Goal: Transaction & Acquisition: Download file/media

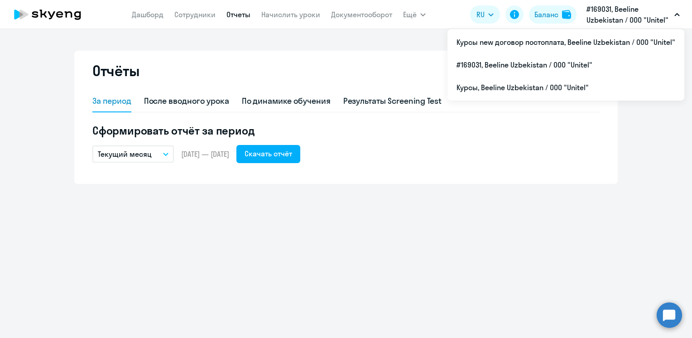
click at [620, 12] on p "#169031, Beeline Uzbekistan / ООО "Unitel"" at bounding box center [629, 15] width 84 height 22
click at [642, 23] on p "#169031, Beeline Uzbekistan / ООО "Unitel"" at bounding box center [629, 15] width 84 height 22
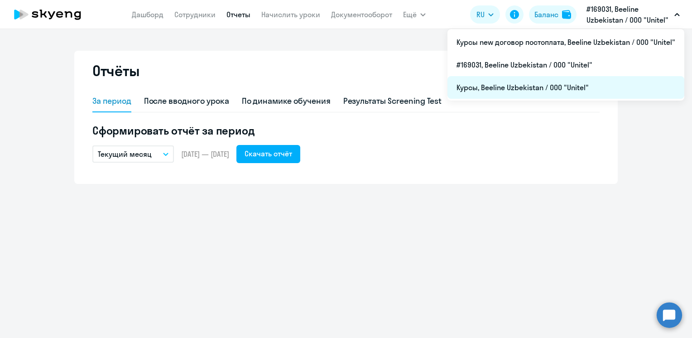
click at [505, 91] on li "Курсы, Beeline Uzbekistan / ООО "Unitel"" at bounding box center [565, 87] width 237 height 23
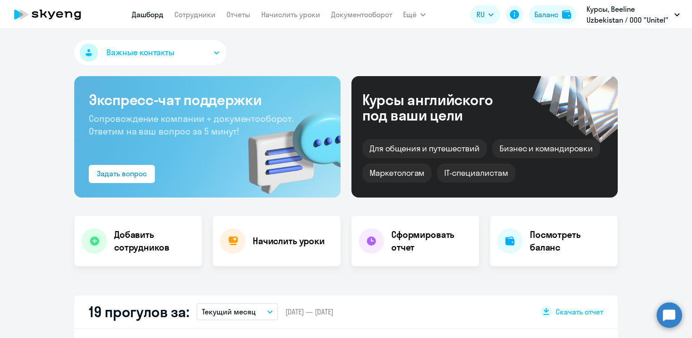
select select "30"
click at [241, 14] on link "Отчеты" at bounding box center [238, 14] width 24 height 9
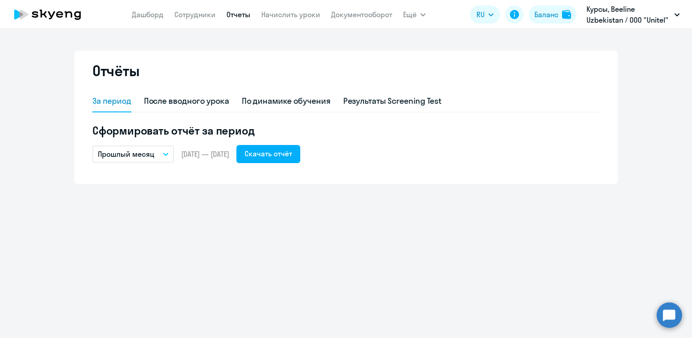
click at [163, 150] on button "Прошлый месяц" at bounding box center [133, 153] width 82 height 17
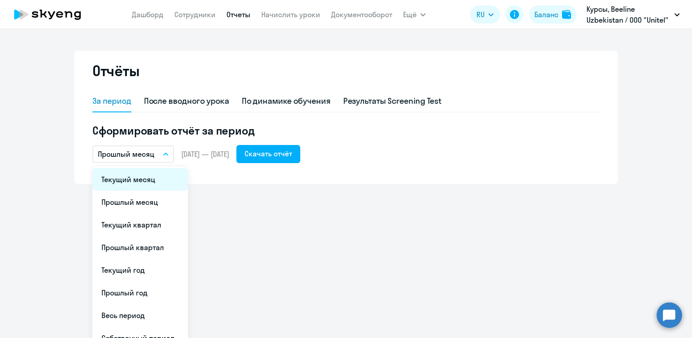
click at [143, 184] on li "Текущий месяц" at bounding box center [140, 179] width 96 height 23
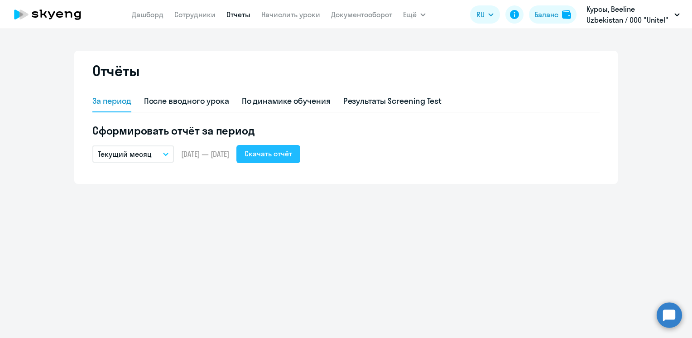
click at [274, 159] on div "Скачать отчёт" at bounding box center [269, 153] width 48 height 11
click at [451, 257] on div "Отчёты За период После вводного урока По динамике обучения Результаты Screening…" at bounding box center [346, 183] width 692 height 309
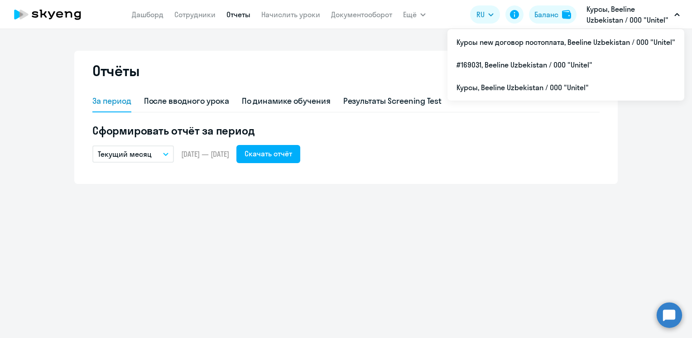
click at [614, 14] on p "Курсы, Beeline Uzbekistan / ООО "Unitel"" at bounding box center [629, 15] width 84 height 22
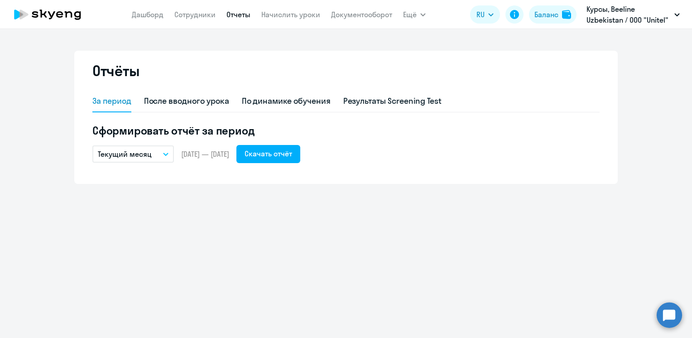
click at [614, 14] on p "Курсы, Beeline Uzbekistan / ООО "Unitel"" at bounding box center [629, 15] width 84 height 22
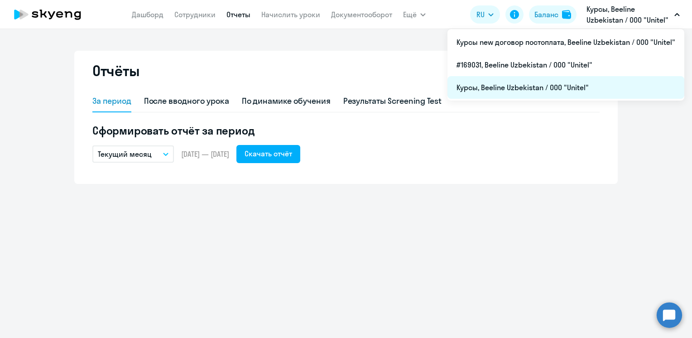
click at [500, 88] on li "Курсы, Beeline Uzbekistan / ООО "Unitel"" at bounding box center [565, 87] width 237 height 23
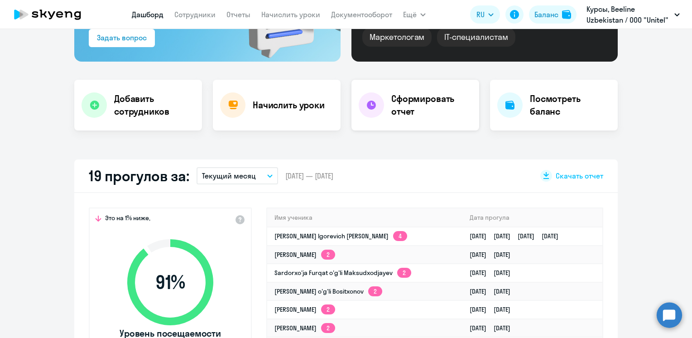
select select "30"
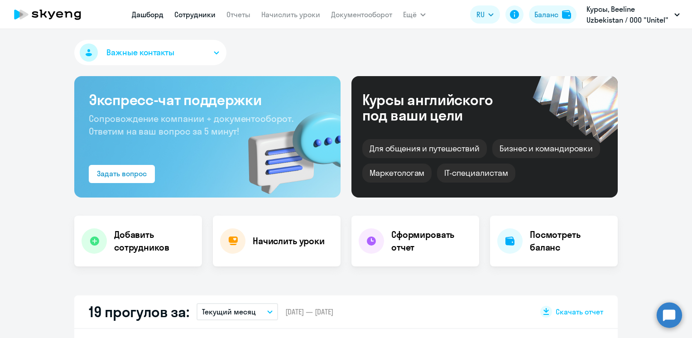
click at [193, 16] on link "Сотрудники" at bounding box center [194, 14] width 41 height 9
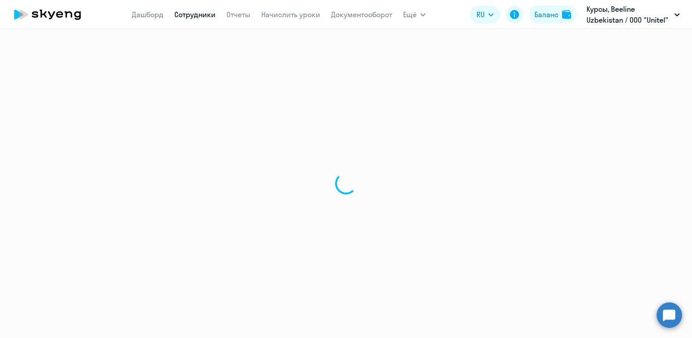
select select "30"
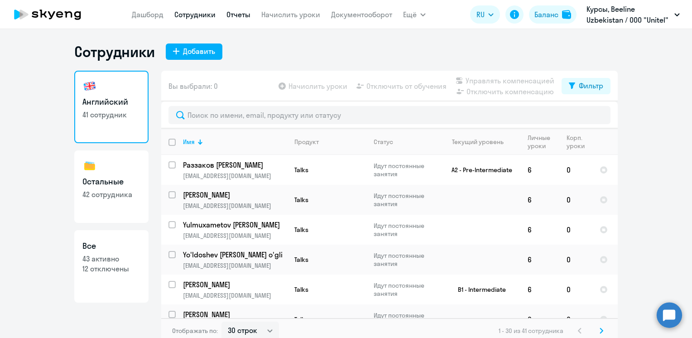
click at [230, 14] on link "Отчеты" at bounding box center [238, 14] width 24 height 9
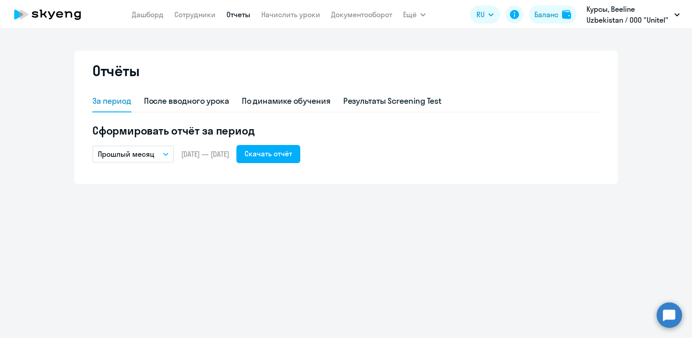
click at [168, 157] on button "Прошлый месяц" at bounding box center [133, 153] width 82 height 17
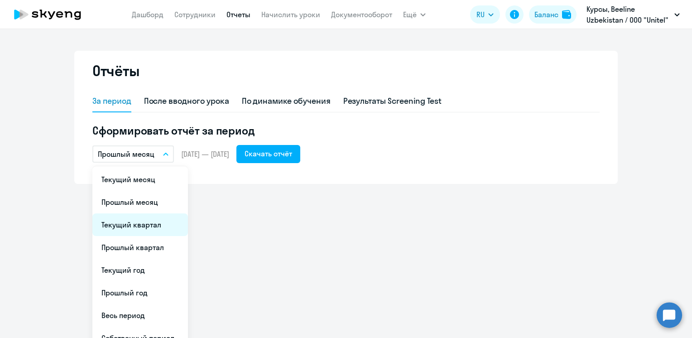
click at [137, 222] on li "Текущий квартал" at bounding box center [140, 224] width 96 height 23
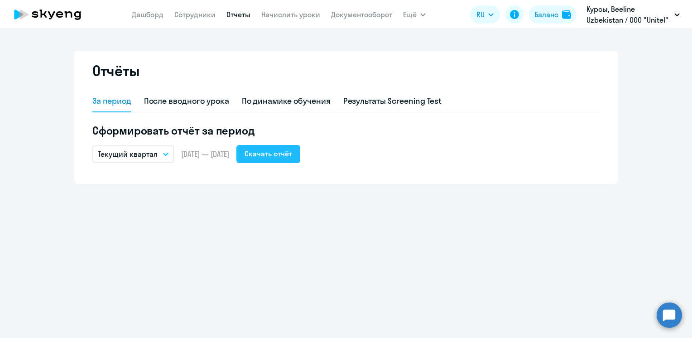
click at [292, 153] on div "Скачать отчёт" at bounding box center [269, 153] width 48 height 11
click at [148, 8] on nav "[PERSON_NAME] Отчеты Начислить уроки Документооборот" at bounding box center [262, 14] width 260 height 18
click at [148, 13] on link "Дашборд" at bounding box center [148, 14] width 32 height 9
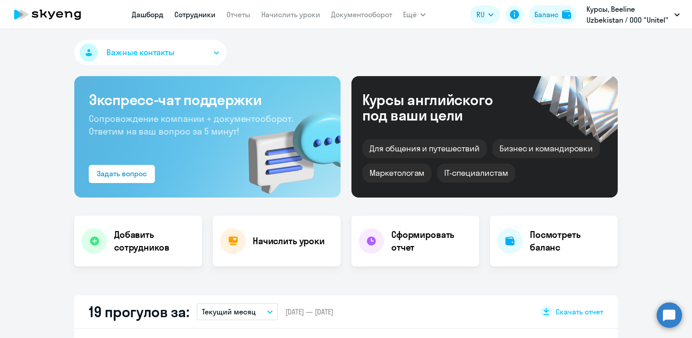
select select "30"
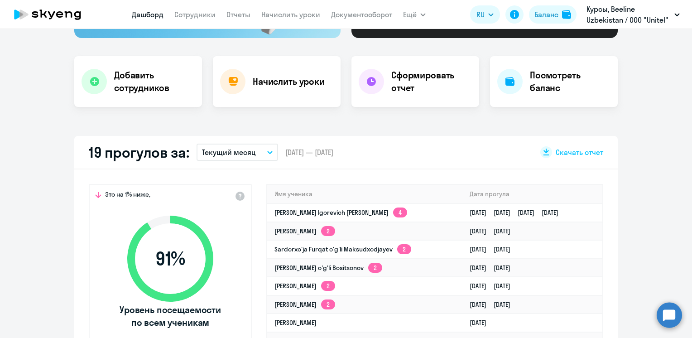
scroll to position [45, 0]
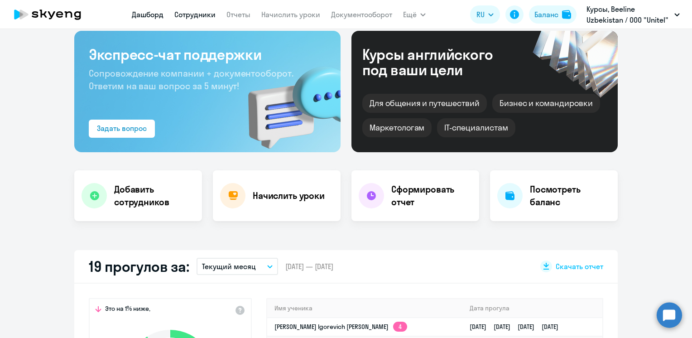
click at [188, 16] on link "Сотрудники" at bounding box center [194, 14] width 41 height 9
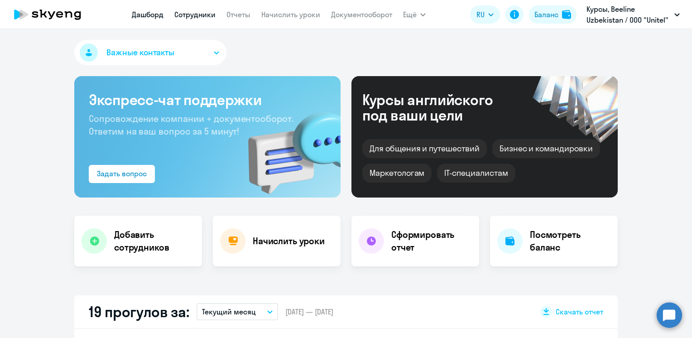
select select "30"
